Goal: Communication & Community: Connect with others

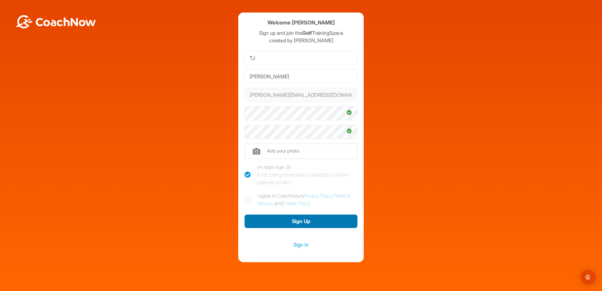
click at [282, 220] on button "Sign Up" at bounding box center [301, 221] width 113 height 13
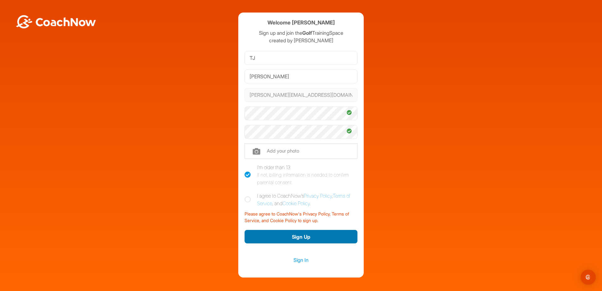
click at [312, 236] on button "Sign Up" at bounding box center [301, 236] width 113 height 13
click at [246, 200] on icon at bounding box center [248, 200] width 6 height 6
click at [246, 196] on input "I agree to CoachNow's Privacy Policy , Terms of Service , and Cookie Policy ." at bounding box center [247, 194] width 4 height 4
checkbox input "true"
click at [284, 234] on button "Sign Up" at bounding box center [301, 236] width 113 height 13
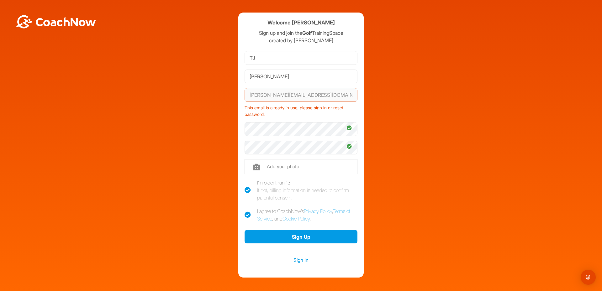
click at [297, 113] on div "This email is already in use, please sign in or reset password." at bounding box center [301, 110] width 113 height 16
click at [286, 234] on button "Sign Up" at bounding box center [301, 236] width 113 height 13
click at [334, 121] on div at bounding box center [301, 129] width 113 height 18
click at [299, 262] on link "Sign In" at bounding box center [301, 260] width 113 height 8
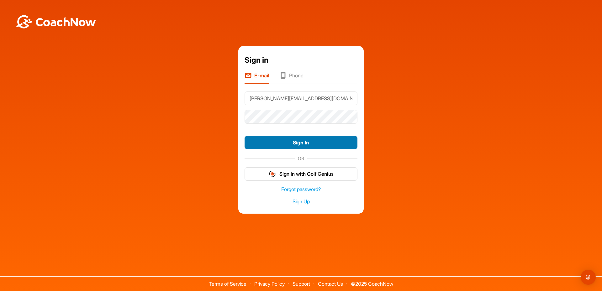
type input "[PERSON_NAME][EMAIL_ADDRESS][DOMAIN_NAME]"
click at [314, 143] on button "Sign In" at bounding box center [301, 142] width 113 height 13
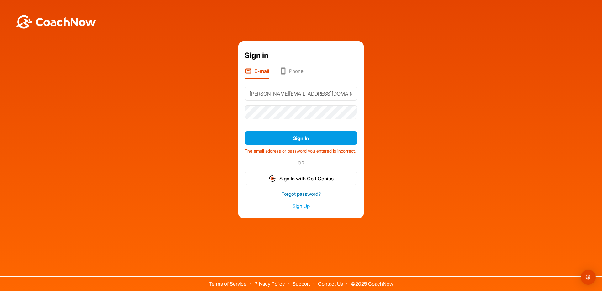
click at [298, 197] on link "Forgot password?" at bounding box center [301, 194] width 113 height 7
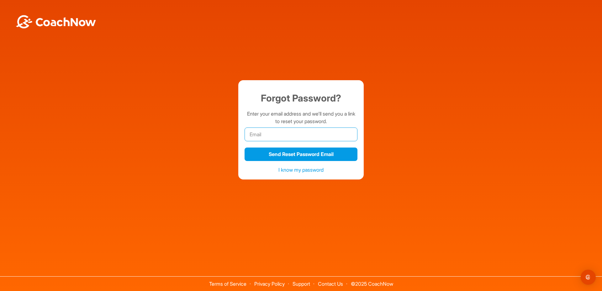
click at [277, 135] on input "email" at bounding box center [301, 135] width 113 height 14
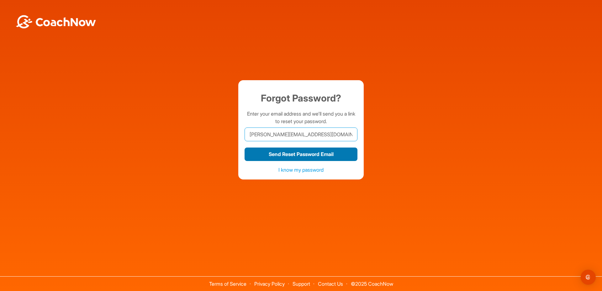
type input "[PERSON_NAME][EMAIL_ADDRESS][DOMAIN_NAME]"
click at [245, 148] on button "Send Reset Password Email" at bounding box center [301, 154] width 113 height 13
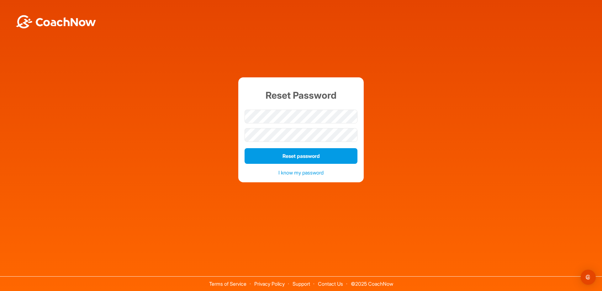
click at [415, 139] on div "Reset Password Reset password I know my password" at bounding box center [301, 129] width 596 height 105
click at [308, 155] on button "Reset password" at bounding box center [301, 156] width 113 height 16
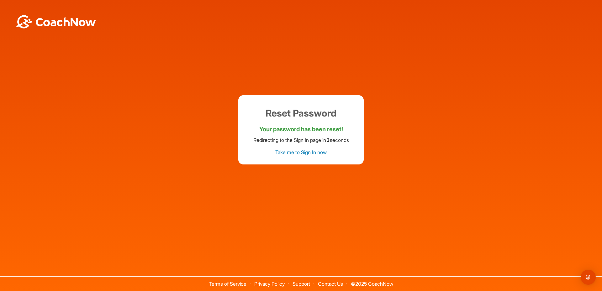
click at [308, 151] on link "Take me to Sign In now" at bounding box center [300, 152] width 51 height 6
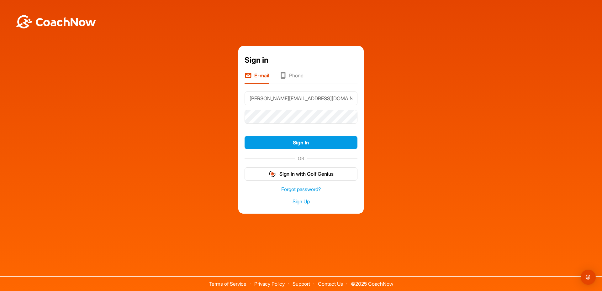
type input "[PERSON_NAME][EMAIL_ADDRESS][DOMAIN_NAME]"
click at [304, 143] on button "Sign In" at bounding box center [301, 142] width 113 height 13
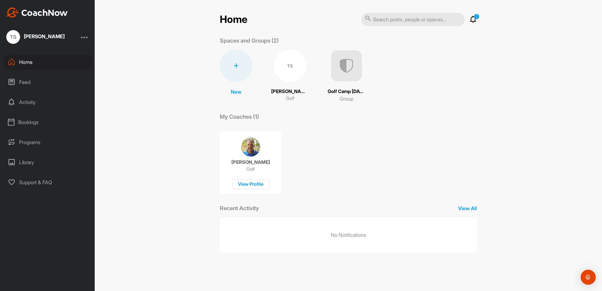
click at [473, 18] on div "1 Notifications Invitations No Notifications View All" at bounding box center [473, 20] width 8 height 8
click at [473, 20] on icon at bounding box center [473, 20] width 8 height 8
click at [362, 34] on p "Invitations" at bounding box center [373, 34] width 24 height 6
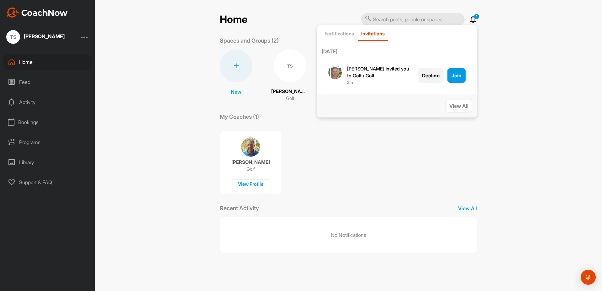
click at [467, 81] on div "Joe O. invited you to Golf / Golf 2 h Decline Join Decline Join" at bounding box center [397, 76] width 151 height 34
click at [458, 77] on span "Join" at bounding box center [457, 75] width 10 height 6
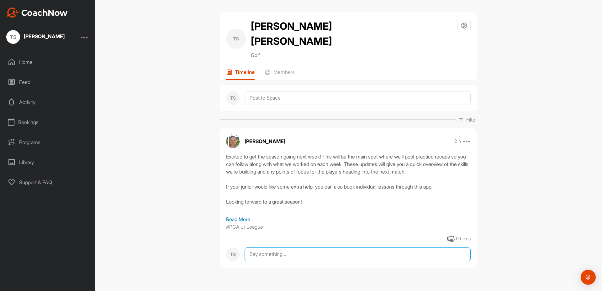
click at [276, 248] on textarea at bounding box center [358, 255] width 226 height 14
click at [270, 248] on textarea "Thank you Joe! Looking forward at getting started next week!" at bounding box center [358, 279] width 226 height 63
click at [331, 254] on textarea "Thank you, Joe! Looking forward at getting started next week!" at bounding box center [358, 279] width 226 height 63
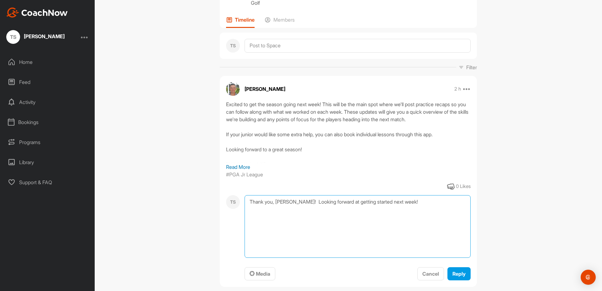
click at [408, 195] on textarea "Thank you, Joe! Looking forward at getting started next week!" at bounding box center [358, 226] width 226 height 63
type textarea "Thank you, Joe! Looking forward at getting started next week! Regards, Steve"
click at [462, 271] on span "Reply" at bounding box center [458, 274] width 13 height 6
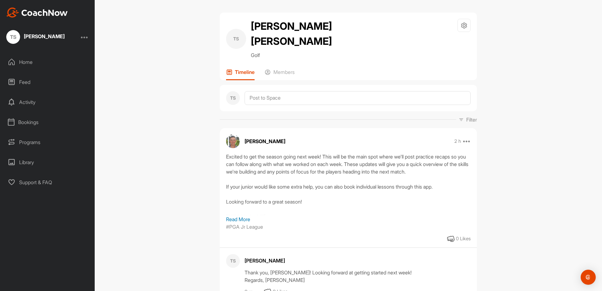
scroll to position [35, 0]
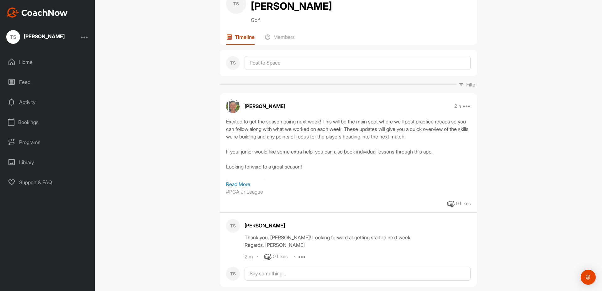
click at [463, 200] on div "0 Likes" at bounding box center [463, 203] width 15 height 7
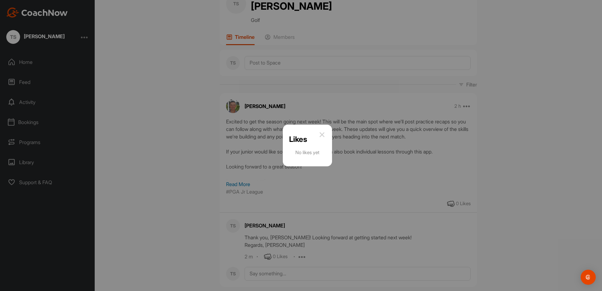
click at [325, 136] on img at bounding box center [322, 135] width 8 height 8
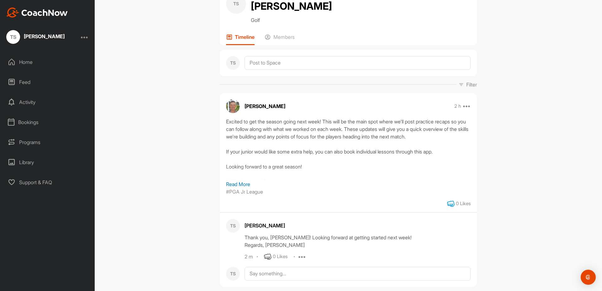
click at [449, 200] on icon at bounding box center [451, 204] width 8 height 8
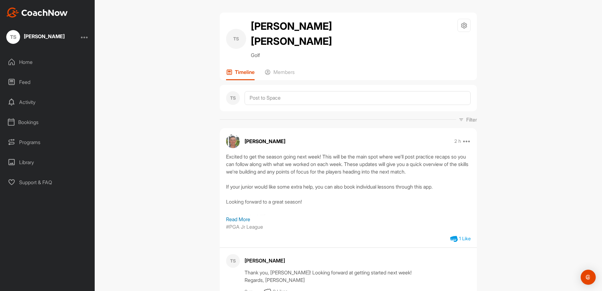
scroll to position [0, 0]
click at [84, 37] on div at bounding box center [85, 37] width 8 height 8
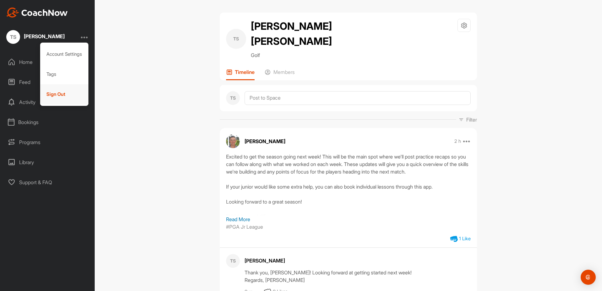
click at [52, 95] on div "Sign Out" at bounding box center [64, 94] width 49 height 20
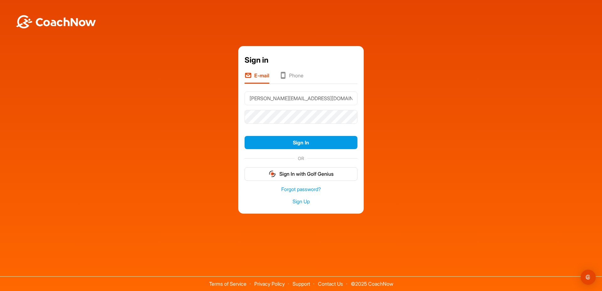
type input "[PERSON_NAME][EMAIL_ADDRESS][DOMAIN_NAME]"
